Goal: Information Seeking & Learning: Learn about a topic

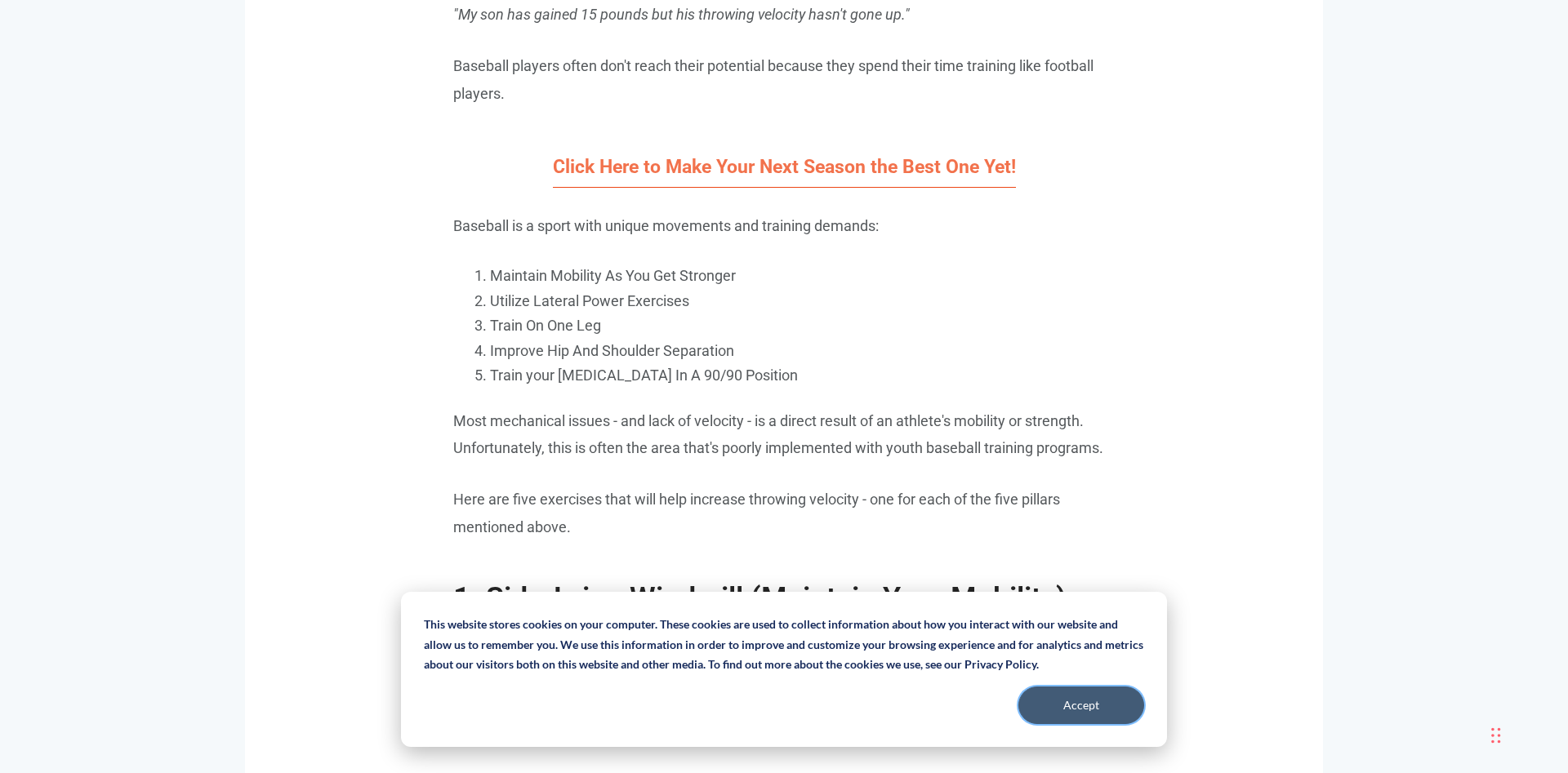
click at [1081, 712] on button "Accept" at bounding box center [1081, 705] width 126 height 37
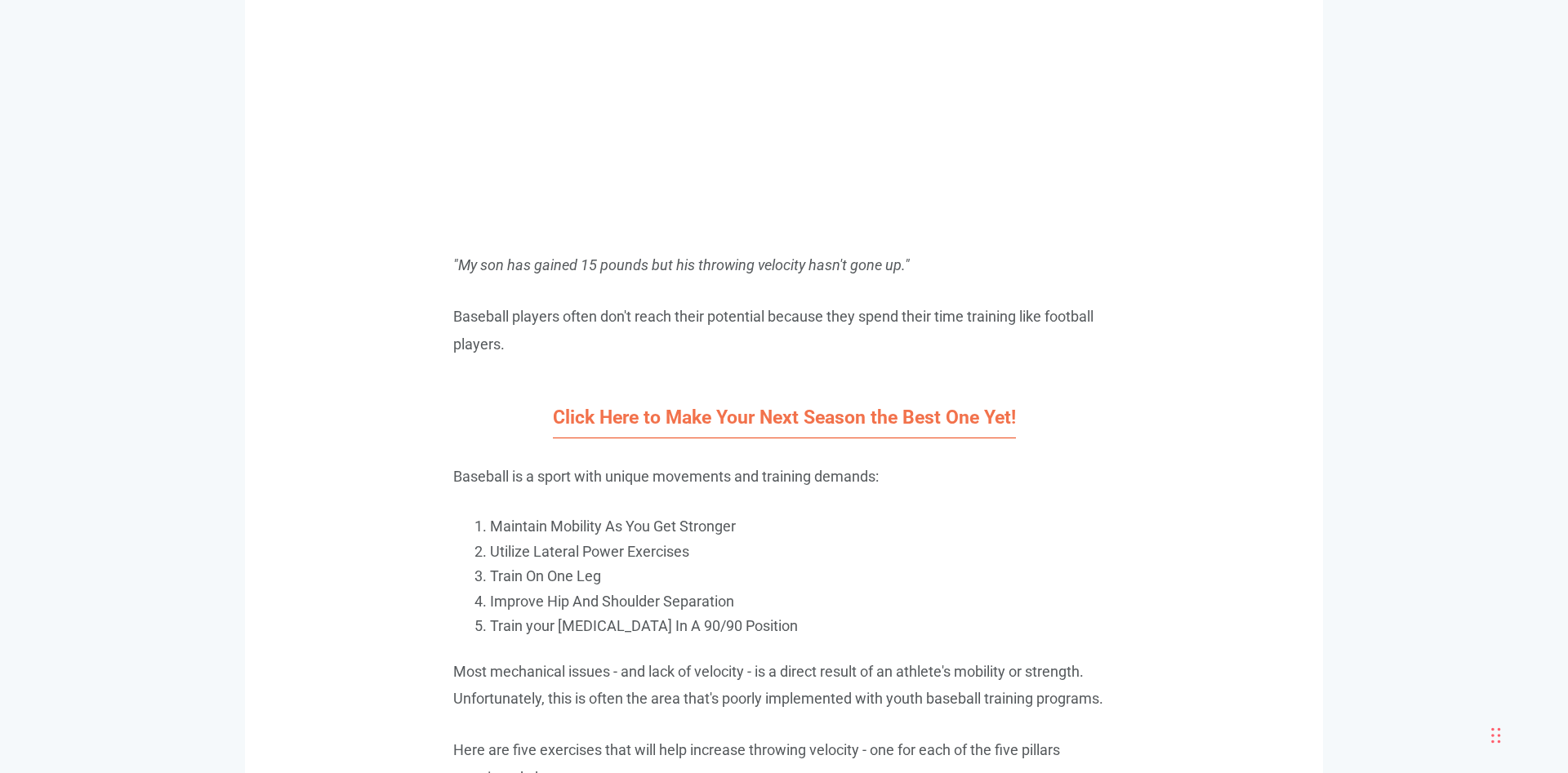
scroll to position [1249, 0]
click at [860, 428] on link "Click Here to Make Your Next Season the Best One Yet!" at bounding box center [784, 421] width 464 height 32
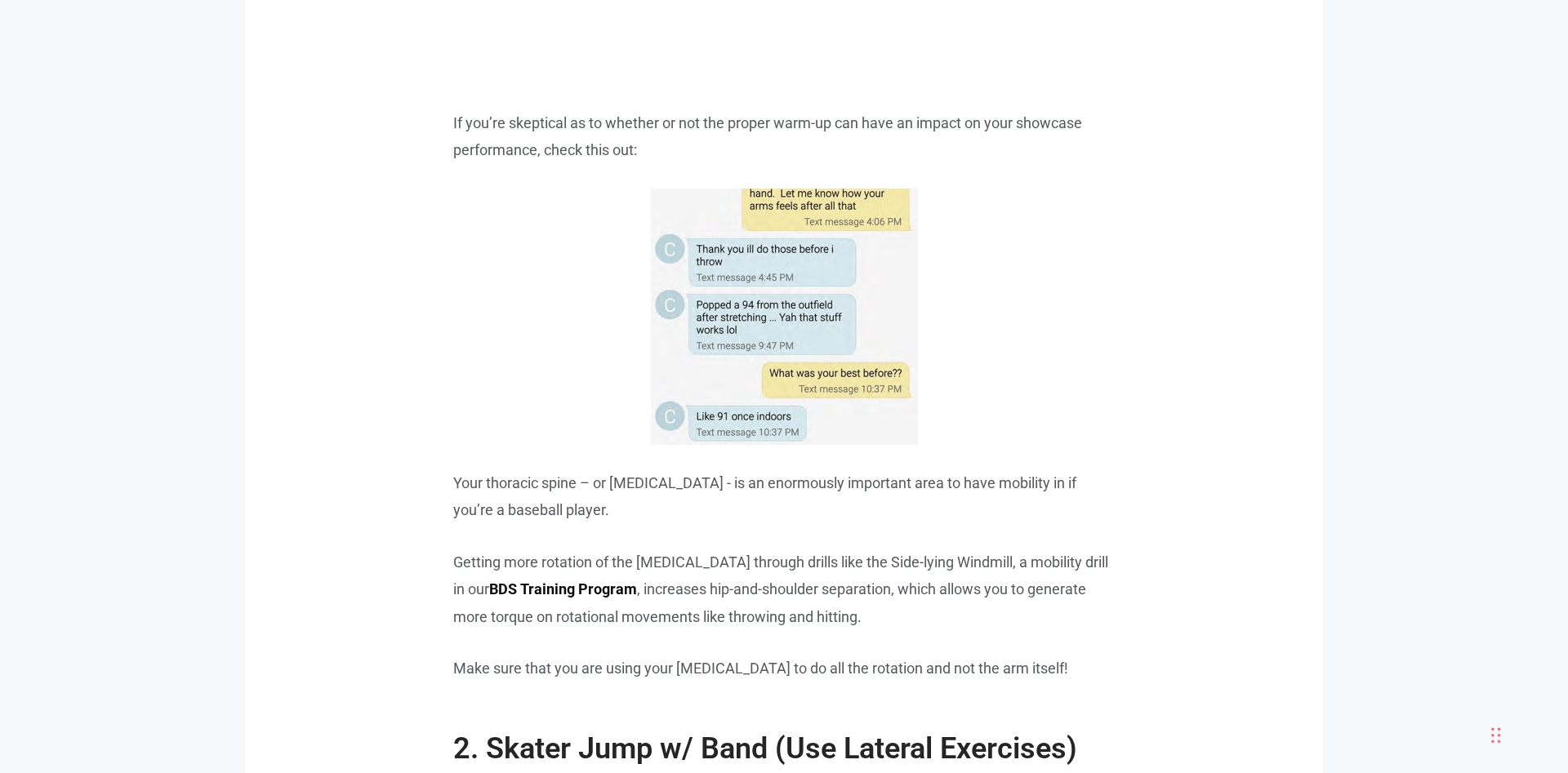
scroll to position [2332, 0]
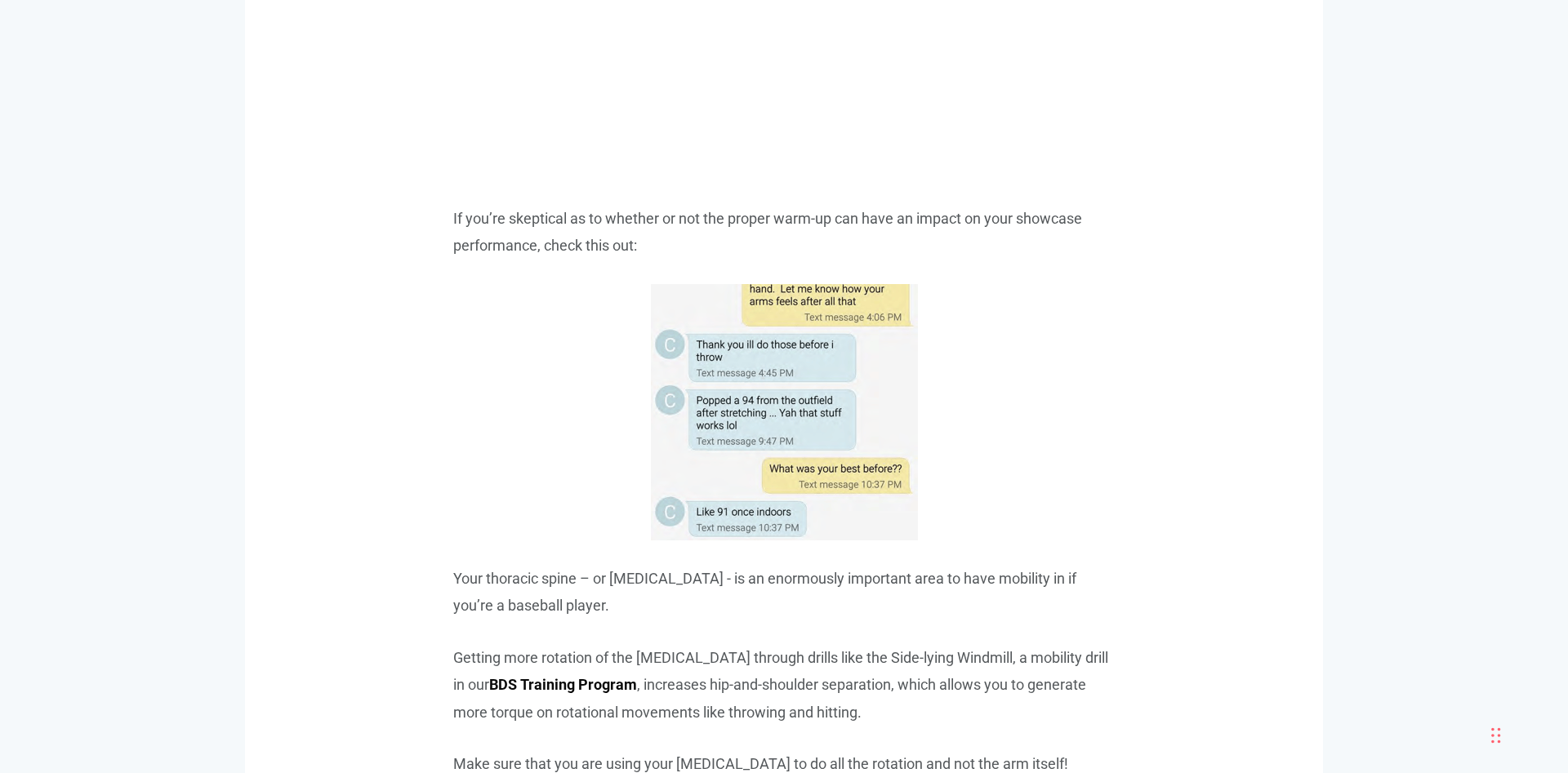
click at [791, 427] on img at bounding box center [784, 412] width 267 height 256
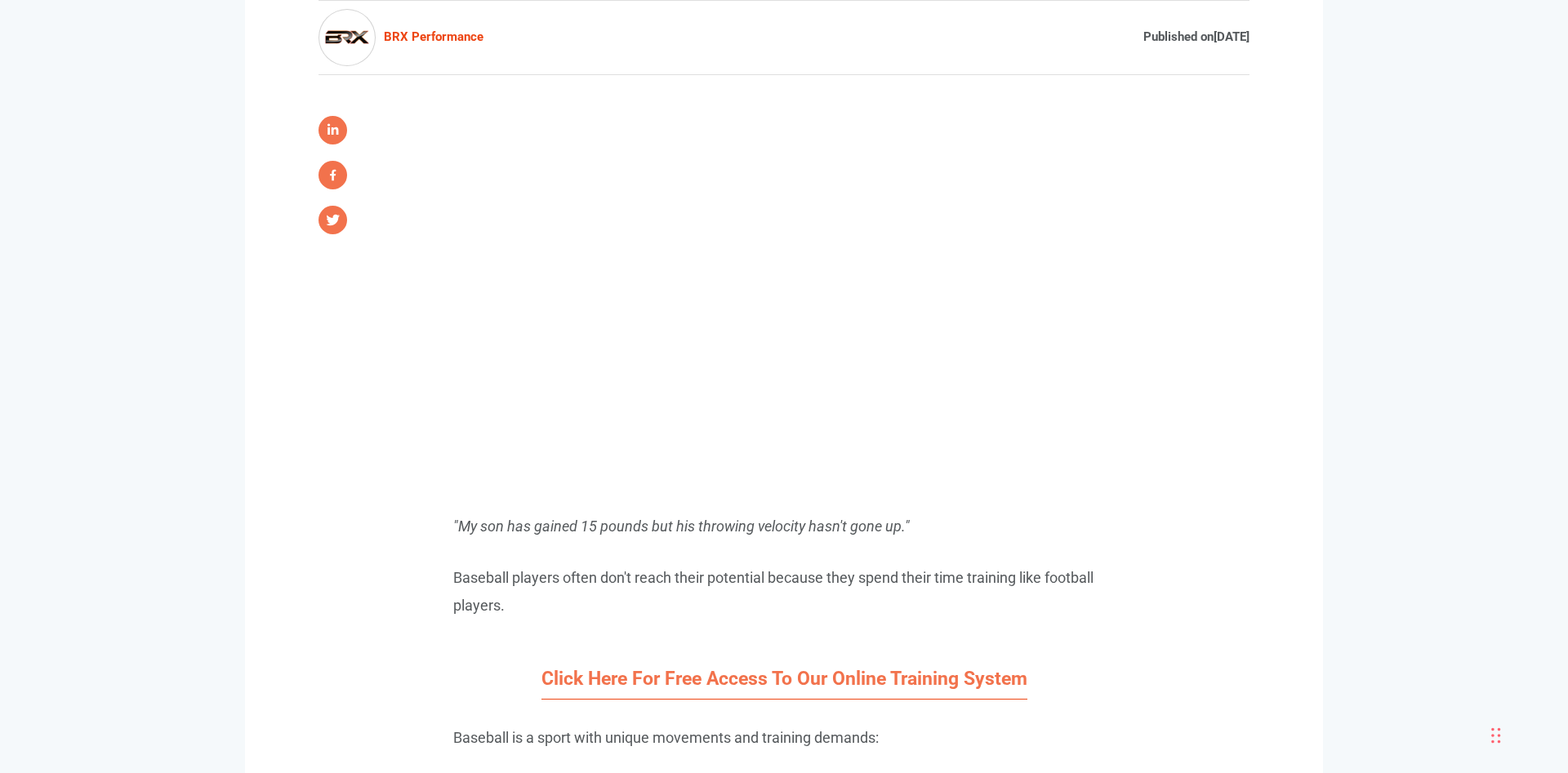
scroll to position [917, 0]
